Goal: Information Seeking & Learning: Learn about a topic

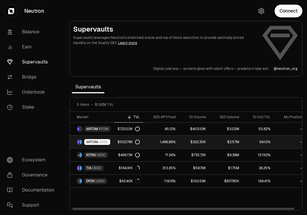
scroll to position [0, 5]
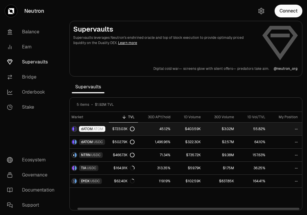
click at [102, 129] on span "ATOM" at bounding box center [99, 129] width 10 height 5
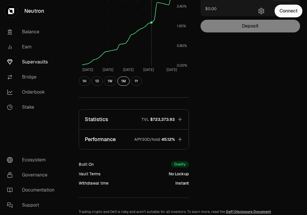
scroll to position [100, 0]
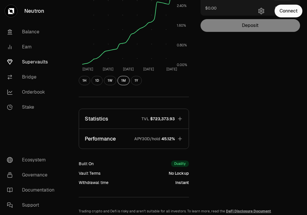
click at [179, 136] on icon "button" at bounding box center [180, 139] width 6 height 6
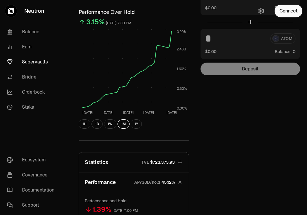
scroll to position [22, 0]
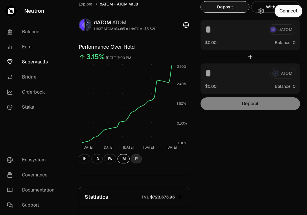
click at [134, 160] on button "1Y" at bounding box center [136, 158] width 11 height 9
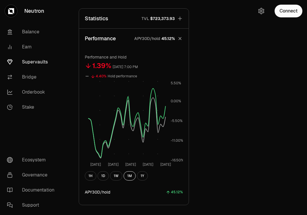
scroll to position [0, 0]
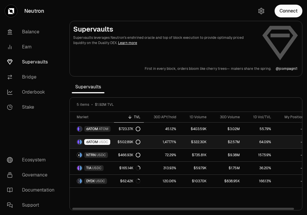
click at [104, 141] on span "USDC" at bounding box center [104, 142] width 10 height 5
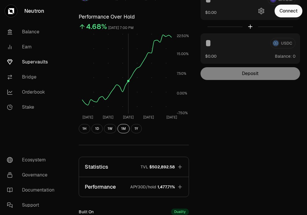
scroll to position [52, 0]
click at [34, 107] on link "Stake" at bounding box center [32, 107] width 60 height 15
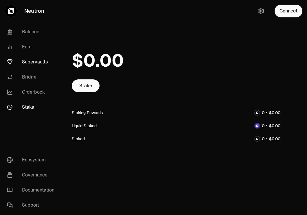
click at [42, 61] on link "Supervaults" at bounding box center [32, 61] width 60 height 15
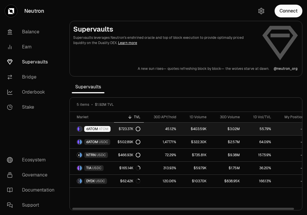
click at [227, 129] on link "$3.02M" at bounding box center [226, 129] width 33 height 13
